Goal: Task Accomplishment & Management: Complete application form

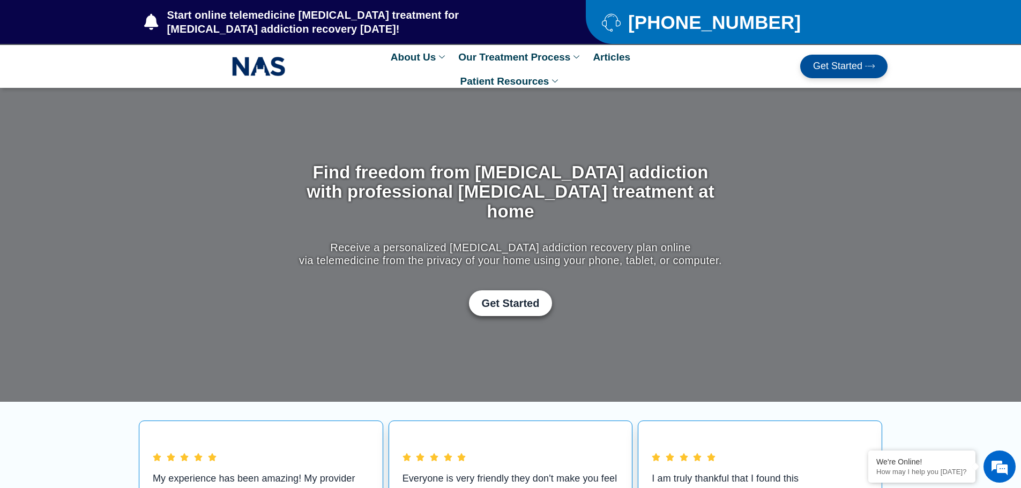
click at [849, 58] on link "Get Started" at bounding box center [843, 67] width 87 height 24
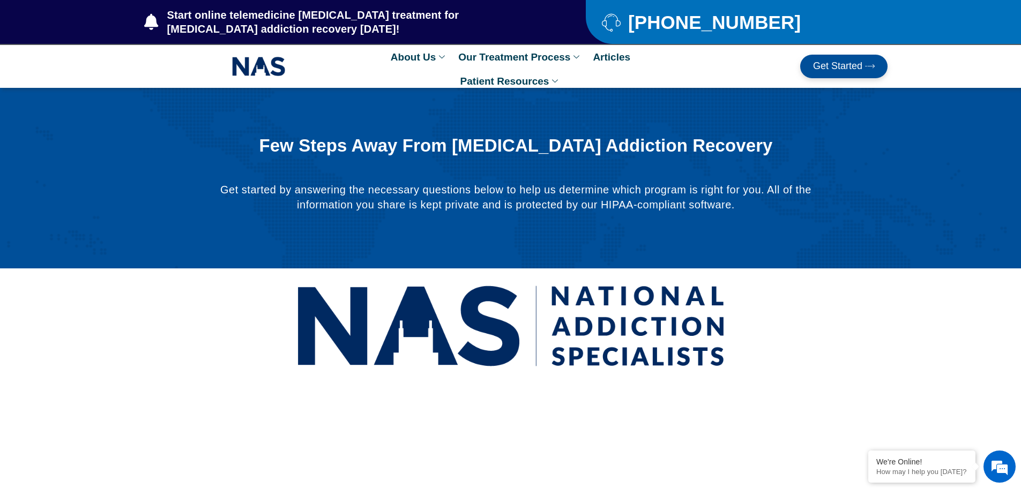
click at [837, 70] on span "Get Started" at bounding box center [837, 66] width 49 height 11
